Goal: Communication & Community: Answer question/provide support

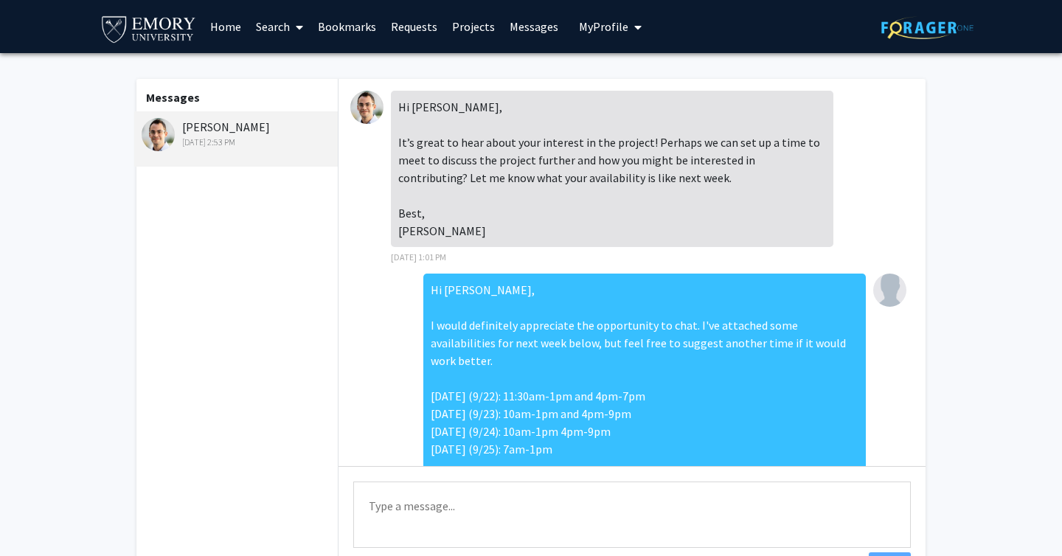
scroll to position [274, 0]
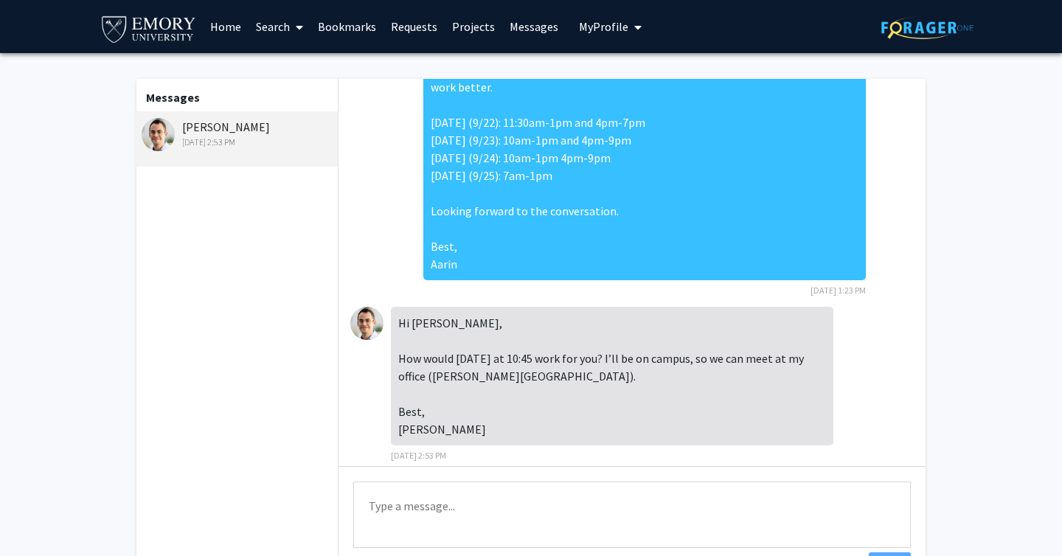
click at [491, 521] on textarea "Type a message" at bounding box center [632, 515] width 558 height 66
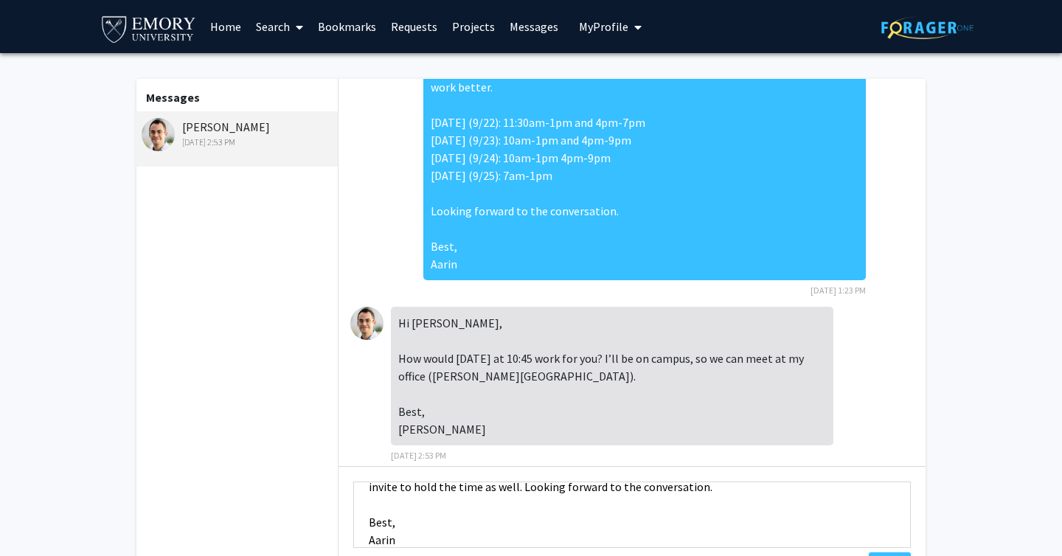
scroll to position [13, 0]
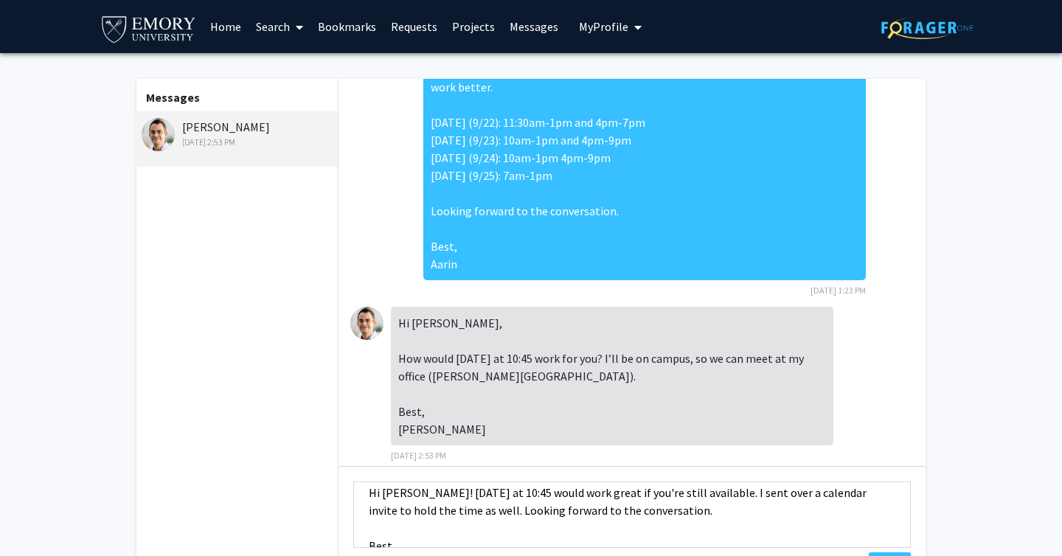
click at [471, 494] on textarea "Hi [PERSON_NAME]! [DATE] at 10:45 would work great if you're still available. I…" at bounding box center [632, 515] width 558 height 66
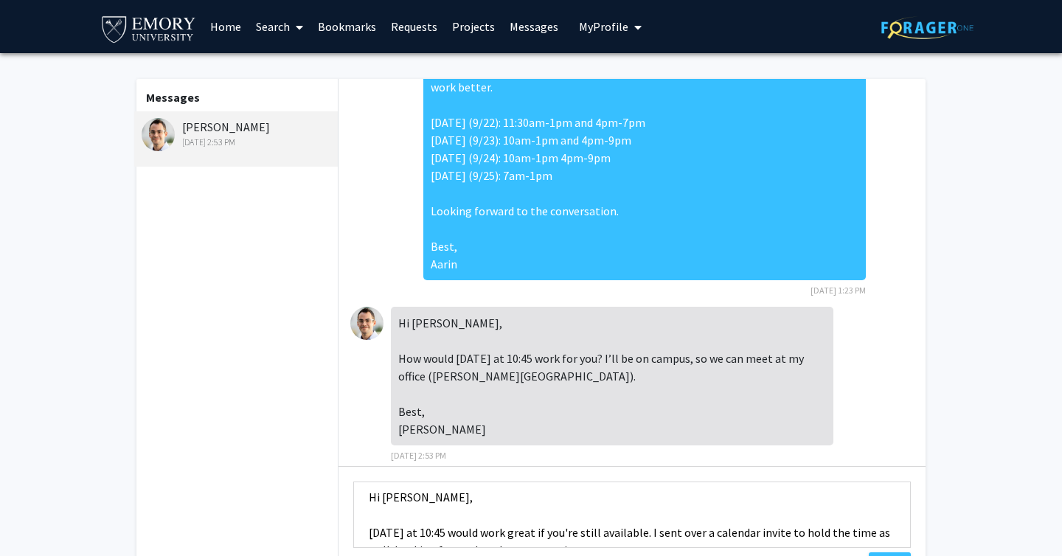
scroll to position [22, 0]
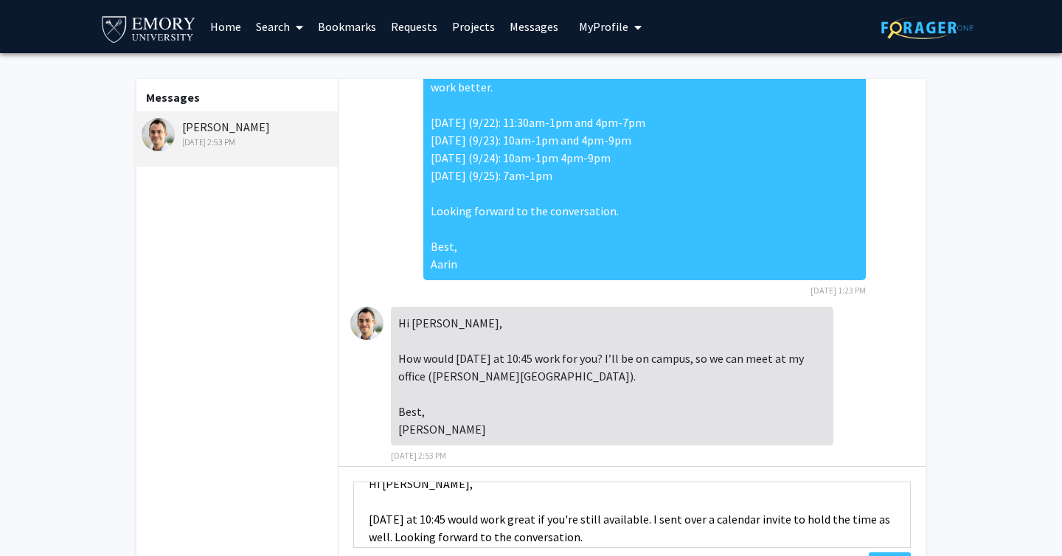
click at [457, 514] on textarea "Hi [PERSON_NAME], [DATE] at 10:45 would work great if you're still available. I…" at bounding box center [632, 515] width 558 height 66
click at [438, 519] on textarea "Hi [PERSON_NAME], [DATE] at 10:45 would work great if you're still available. I…" at bounding box center [632, 515] width 558 height 66
click at [421, 533] on textarea "Hi [PERSON_NAME], [DATE] (9/25) at 10:45am would work great if you're still ava…" at bounding box center [632, 515] width 558 height 66
click at [457, 535] on textarea "Hi [PERSON_NAME], [DATE] (9/25) at 10:45am would work great if you're still ava…" at bounding box center [632, 515] width 558 height 66
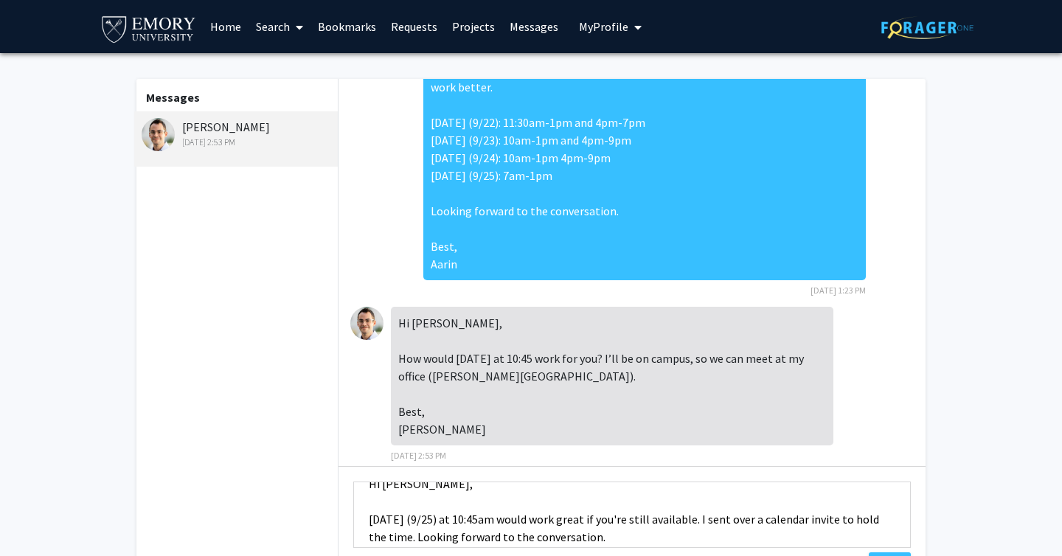
click at [879, 519] on textarea "Hi [PERSON_NAME], [DATE] (9/25) at 10:45am would work great if you're still ava…" at bounding box center [632, 515] width 558 height 66
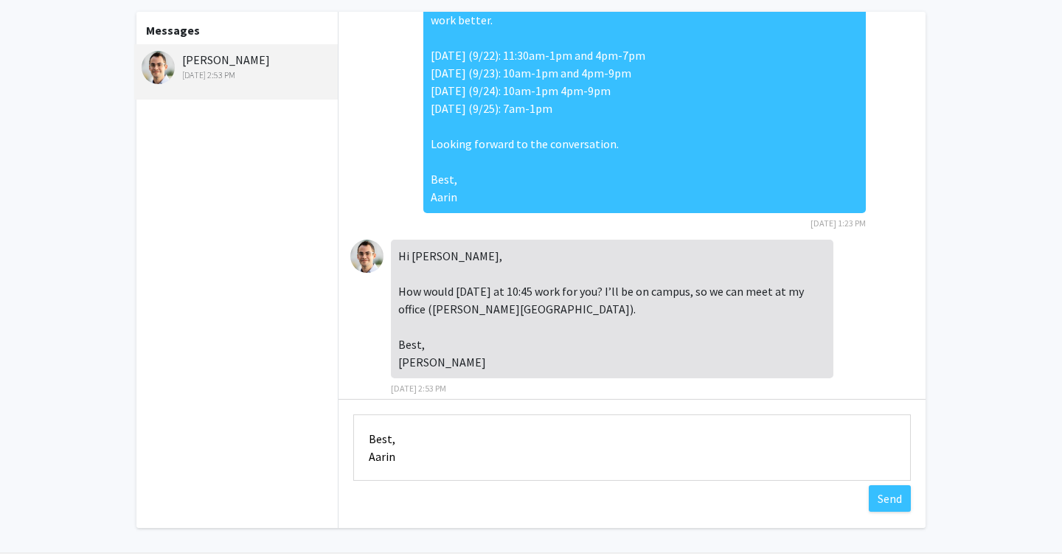
scroll to position [74, 0]
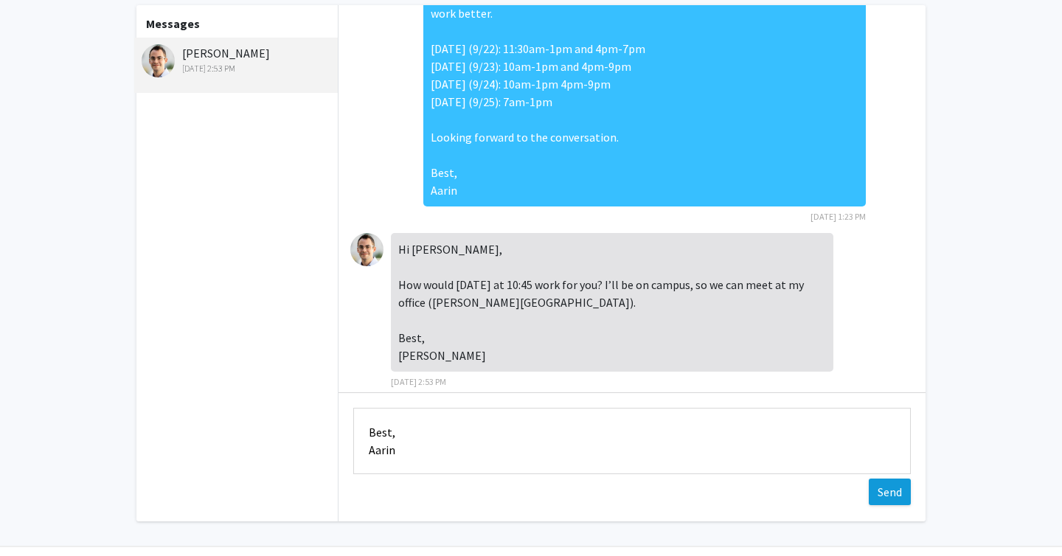
type textarea "Hi [PERSON_NAME], [DATE] (9/25) at 10:45am would work great if you're still ava…"
click at [891, 487] on button "Send" at bounding box center [890, 492] width 42 height 27
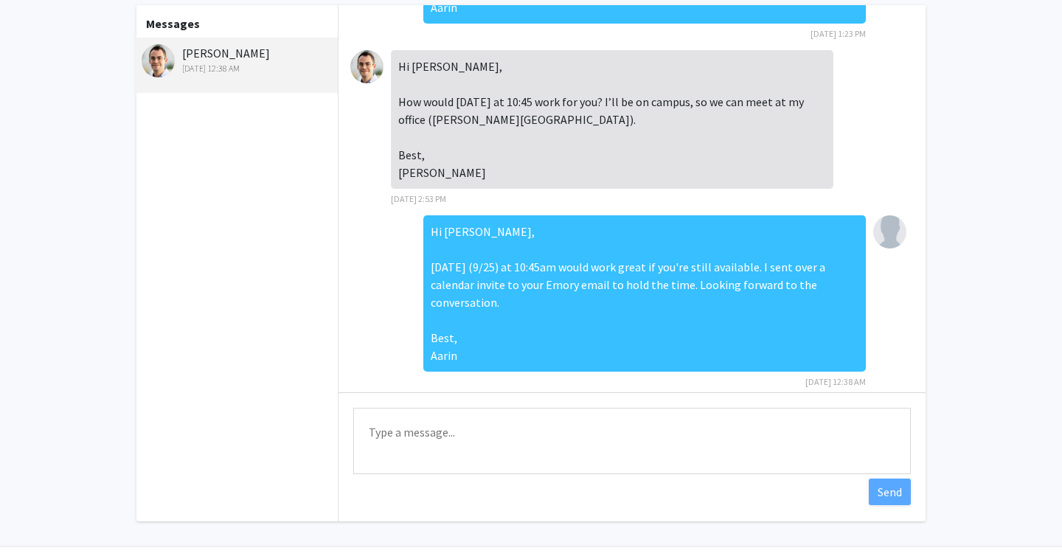
scroll to position [410, 0]
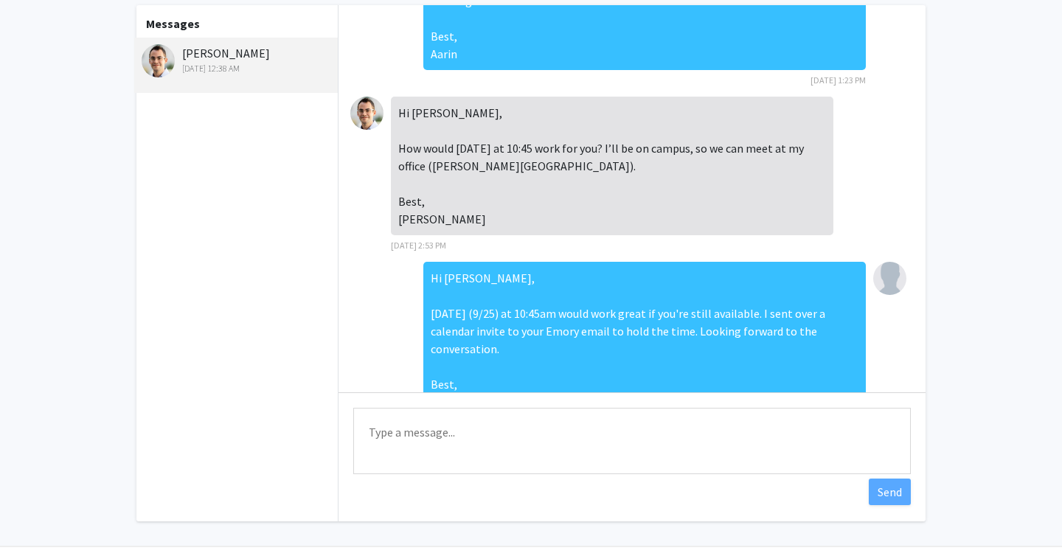
click at [470, 148] on div "Hi [PERSON_NAME], How would [DATE] at 10:45 work for you? I’ll be on campus, so…" at bounding box center [612, 166] width 443 height 139
drag, startPoint x: 449, startPoint y: 148, endPoint x: 516, endPoint y: 148, distance: 66.4
click at [516, 148] on div "Hi [PERSON_NAME], How would [DATE] at 10:45 work for you? I’ll be on campus, so…" at bounding box center [612, 166] width 443 height 139
copy div "[PERSON_NAME] 317"
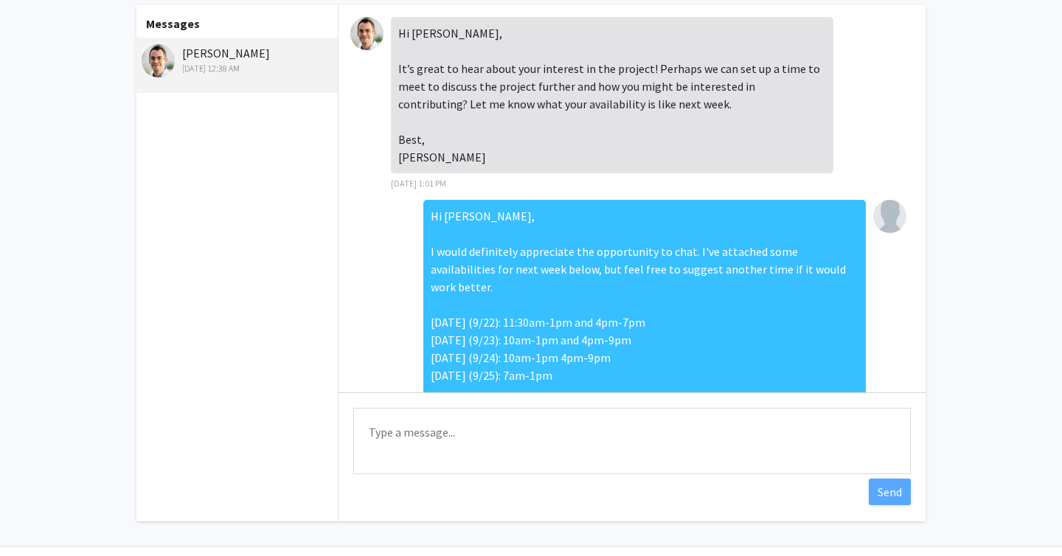
scroll to position [0, 0]
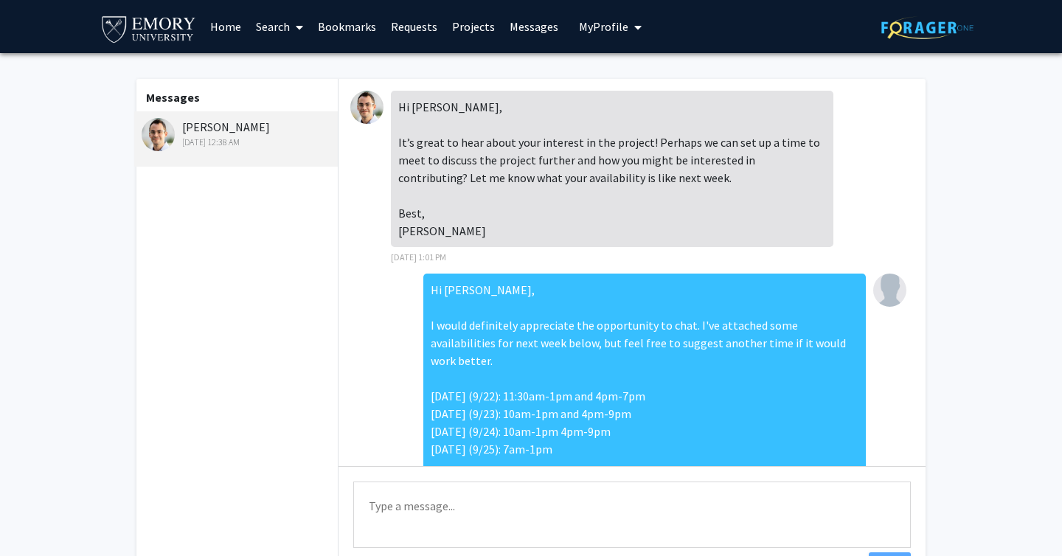
click at [629, 24] on span "My profile dropdown to access profile and logout" at bounding box center [635, 27] width 13 height 52
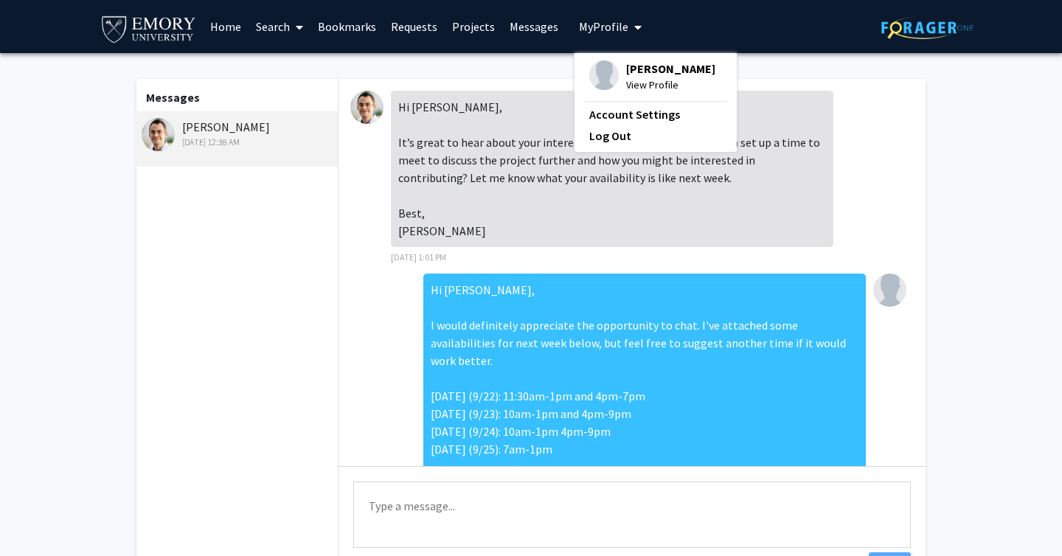
click at [633, 86] on span "View Profile" at bounding box center [670, 85] width 89 height 16
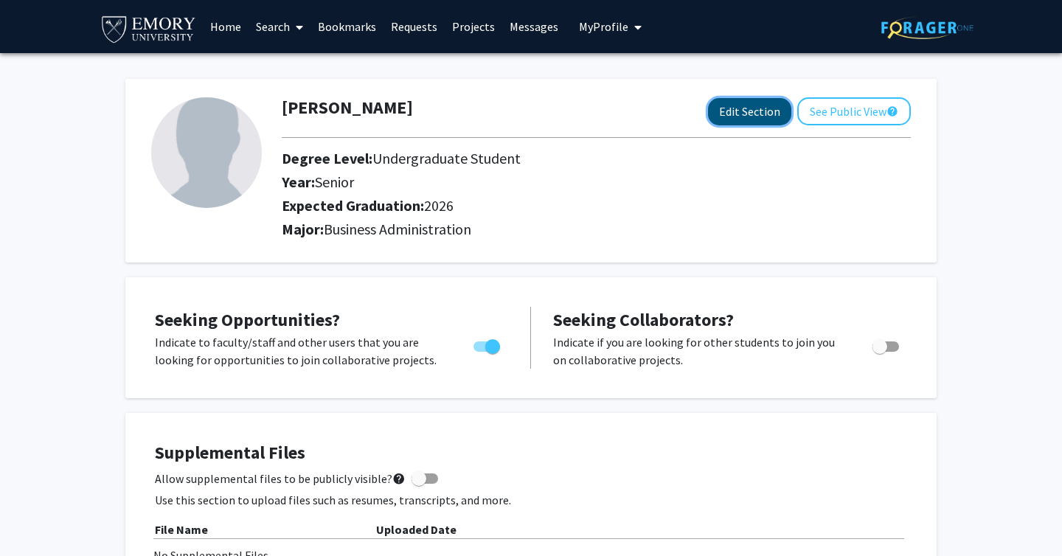
click at [770, 114] on button "Edit Section" at bounding box center [749, 111] width 83 height 27
select select "senior"
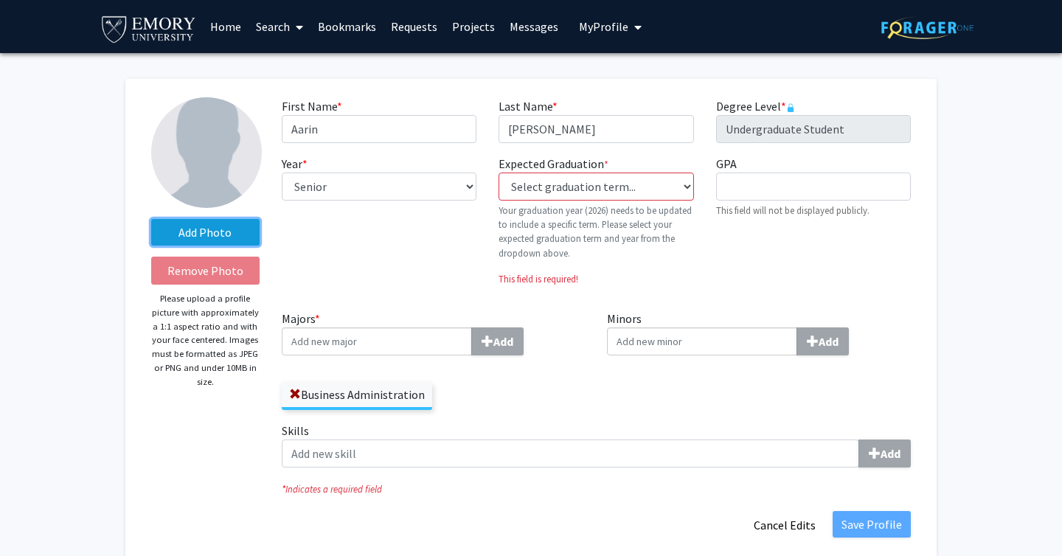
click at [227, 233] on label "Add Photo" at bounding box center [205, 232] width 108 height 27
click at [0, 0] on input "Add Photo" at bounding box center [0, 0] width 0 height 0
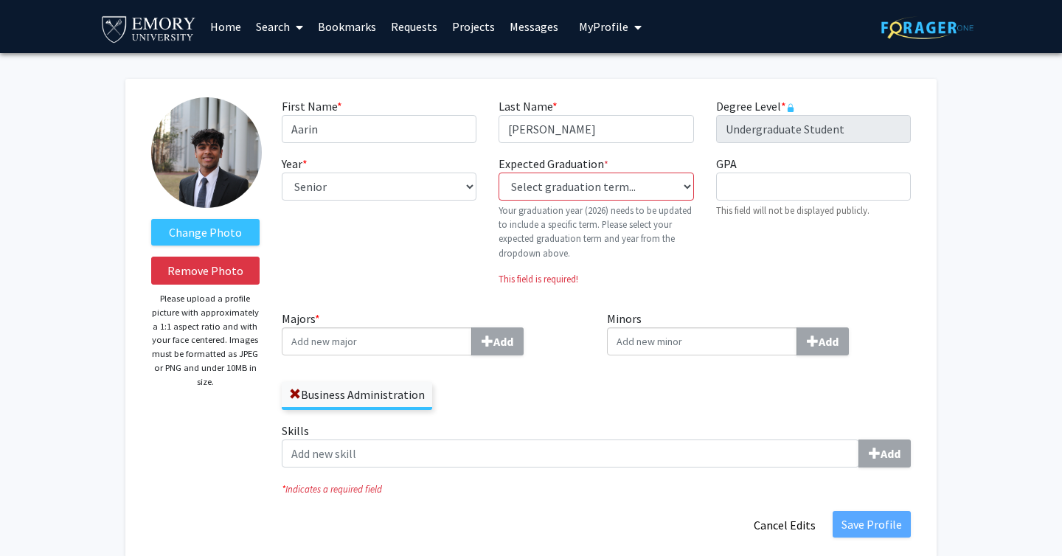
click at [196, 156] on img at bounding box center [206, 152] width 111 height 111
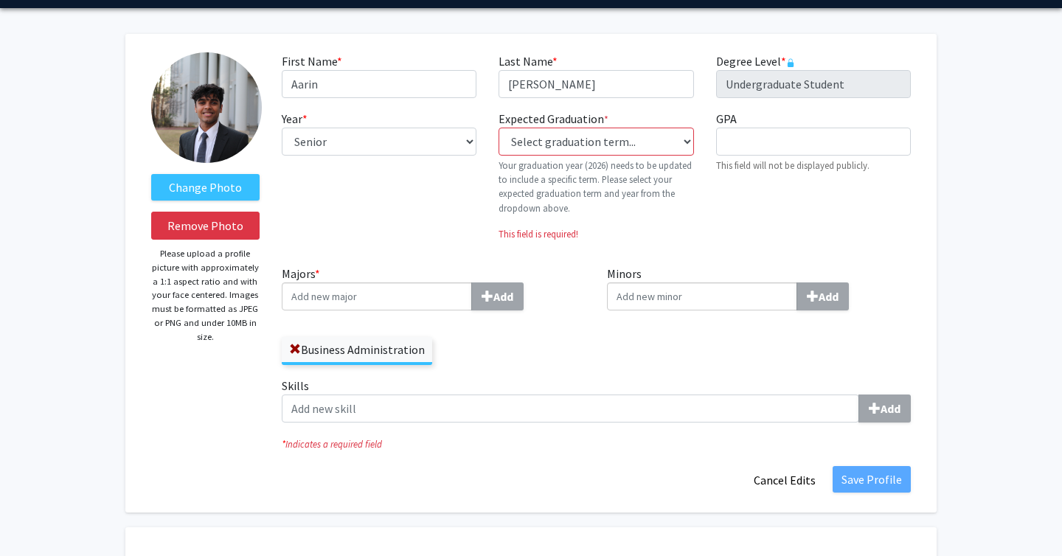
scroll to position [52, 0]
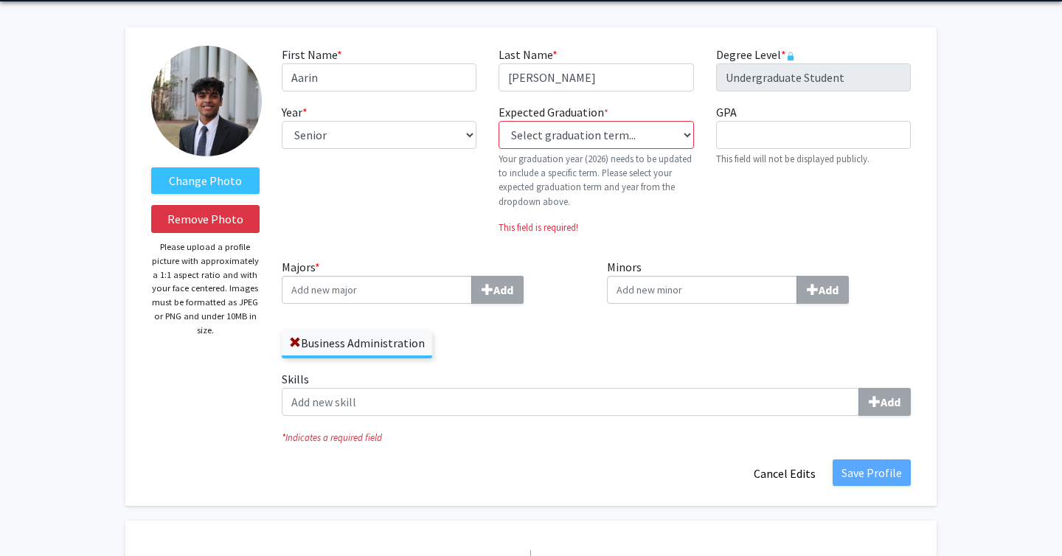
click at [567, 117] on label "Expected Graduation * required" at bounding box center [554, 112] width 110 height 18
click at [567, 121] on select "Select graduation term... Previous: 2026 (Please select a specific term) Spring…" at bounding box center [596, 135] width 195 height 28
click at [563, 124] on select "Select graduation term... Previous: 2026 (Please select a specific term) Spring…" at bounding box center [596, 135] width 195 height 28
select select "34: spring_2026"
click at [499, 121] on select "Select graduation term... Previous: 2026 (Please select a specific term) Spring…" at bounding box center [596, 135] width 195 height 28
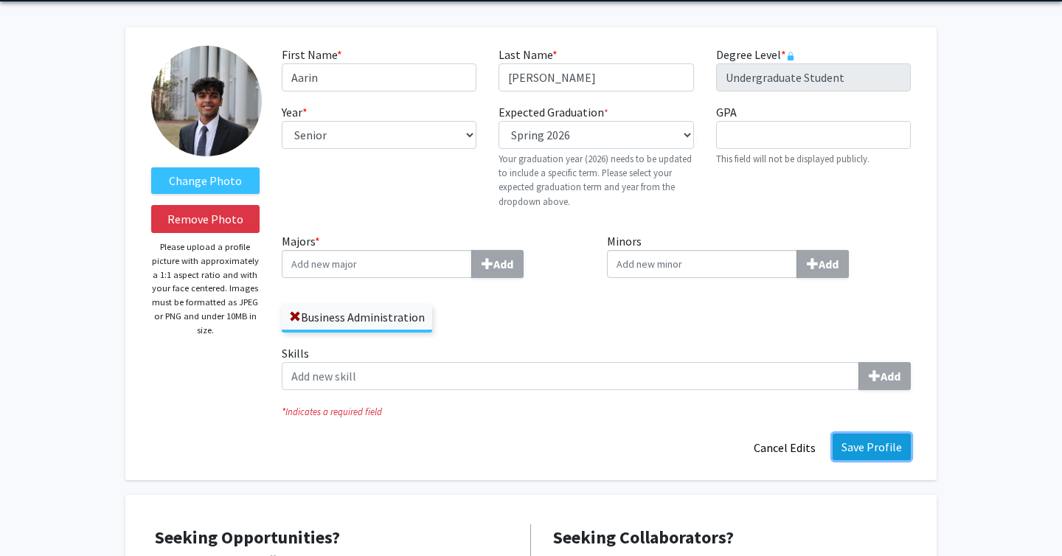
click at [861, 441] on button "Save Profile" at bounding box center [872, 447] width 78 height 27
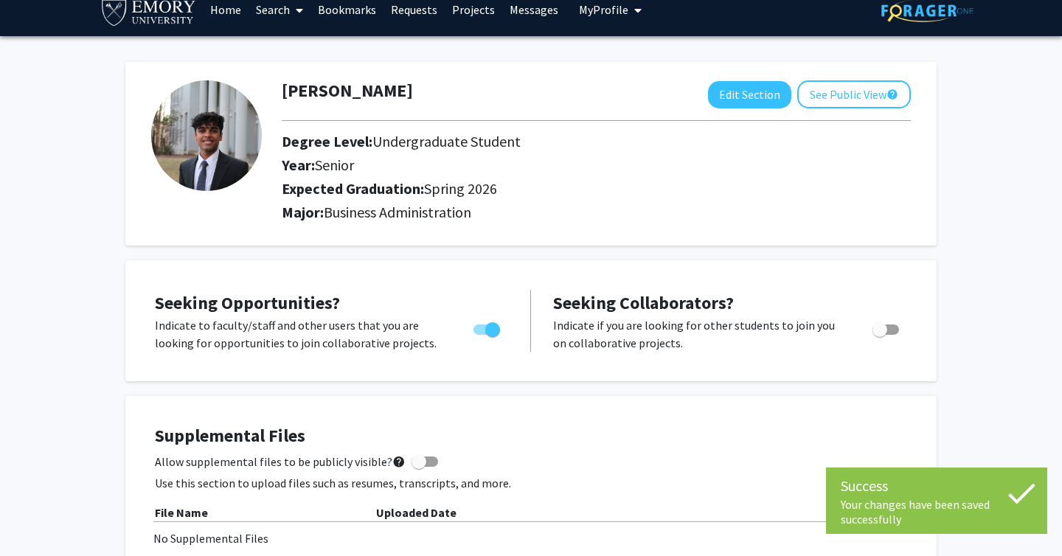
scroll to position [0, 0]
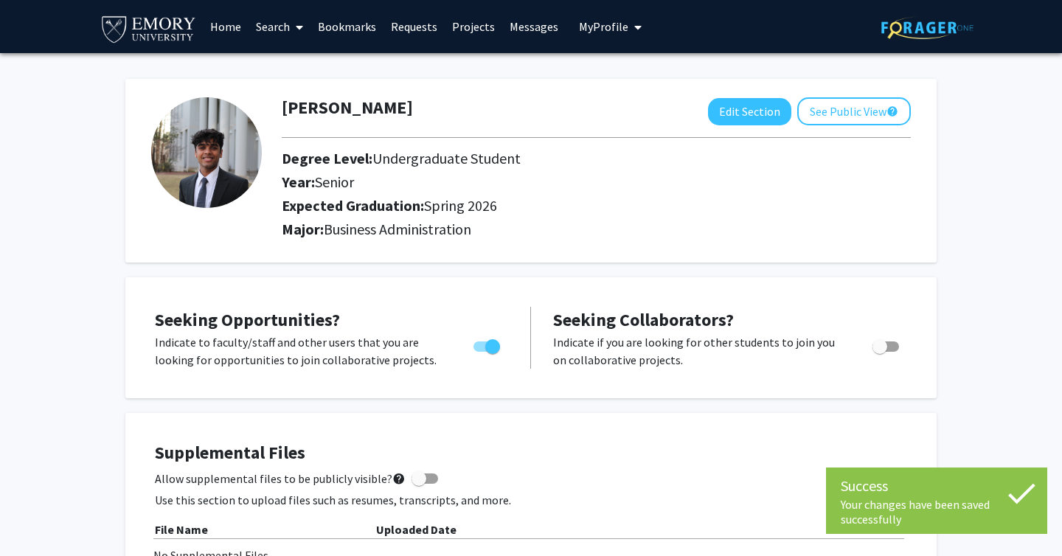
click at [229, 22] on link "Home" at bounding box center [226, 27] width 46 height 52
